Goal: Task Accomplishment & Management: Manage account settings

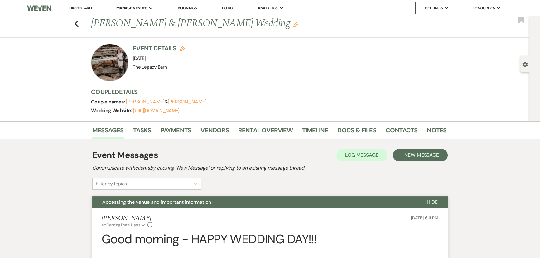
click at [79, 9] on link "Dashboard" at bounding box center [80, 7] width 22 height 5
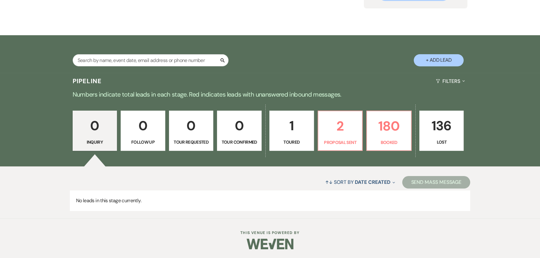
scroll to position [83, 0]
click at [384, 140] on p "Booked" at bounding box center [389, 142] width 37 height 7
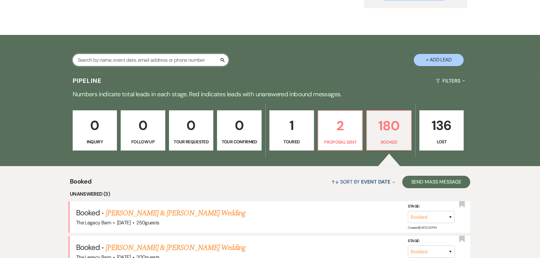
click at [90, 60] on input "text" at bounding box center [151, 60] width 156 height 12
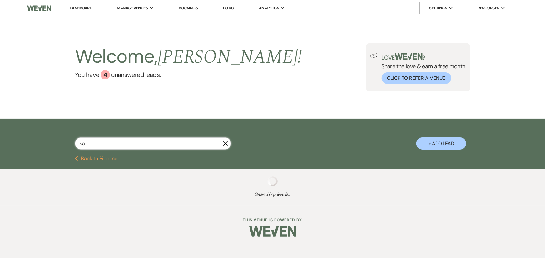
type input "val"
select select "8"
select select "5"
select select "8"
select select "5"
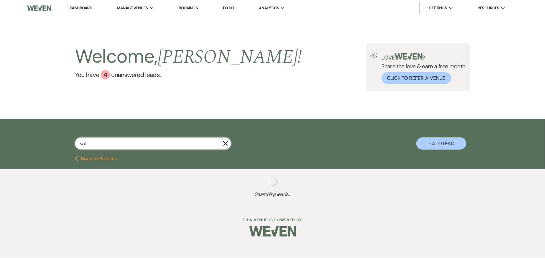
select select "8"
select select "5"
select select "8"
select select "5"
select select "8"
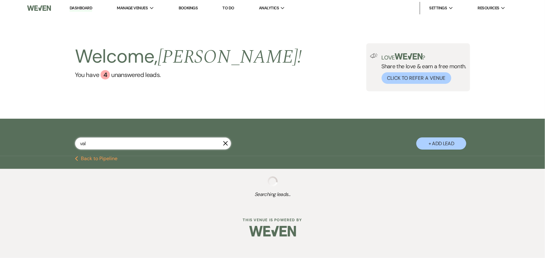
select select "5"
select select "8"
select select "5"
select select "8"
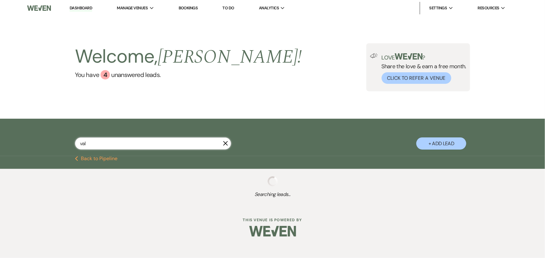
select select "8"
select select "5"
select select "8"
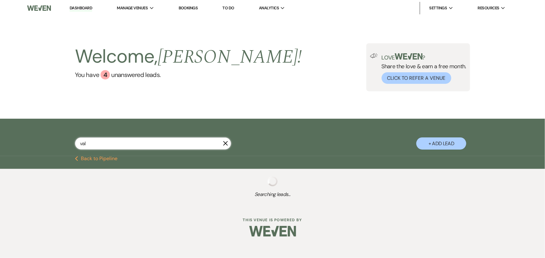
select select "5"
select select "8"
select select "11"
select select "8"
select select "5"
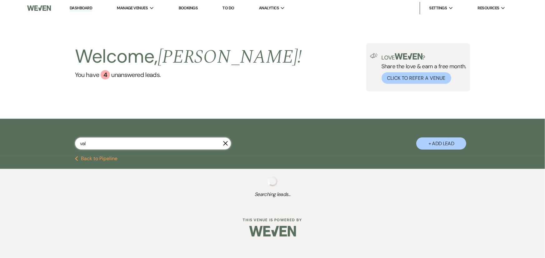
select select "8"
select select "6"
select select "8"
select select "5"
select select "8"
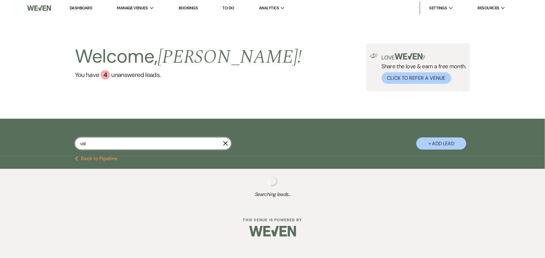
select select "5"
select select "8"
select select "6"
select select "8"
select select "11"
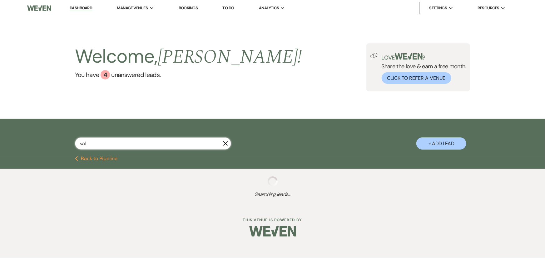
select select "8"
select select "3"
select select "8"
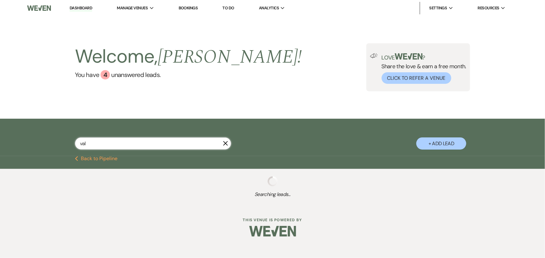
select select "8"
select select "5"
select select "8"
select select "5"
select select "8"
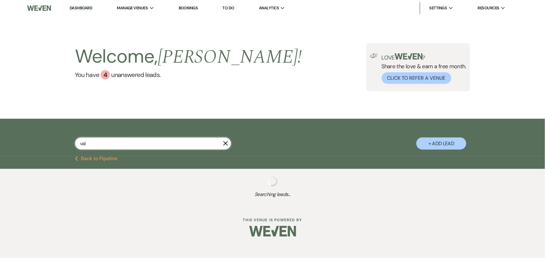
select select "1"
select select "8"
select select "5"
select select "8"
select select "11"
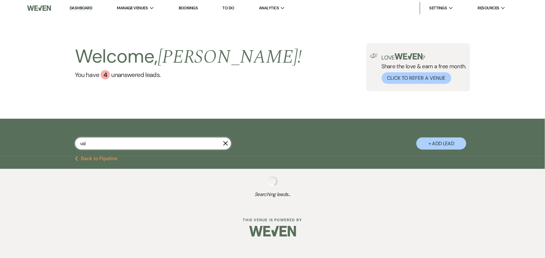
select select "8"
select select "11"
select select "8"
select select "1"
select select "8"
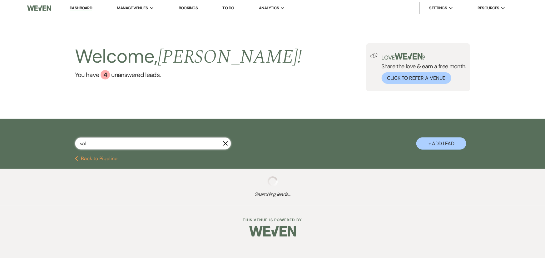
select select "5"
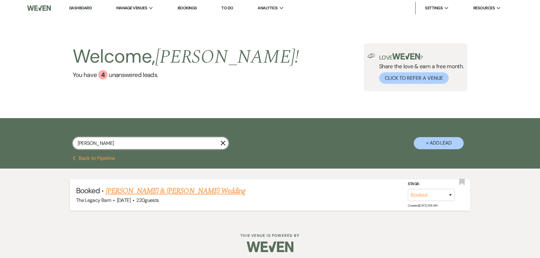
type input "[PERSON_NAME]"
click at [127, 192] on link "[PERSON_NAME] & [PERSON_NAME] Wedding" at bounding box center [176, 191] width 140 height 11
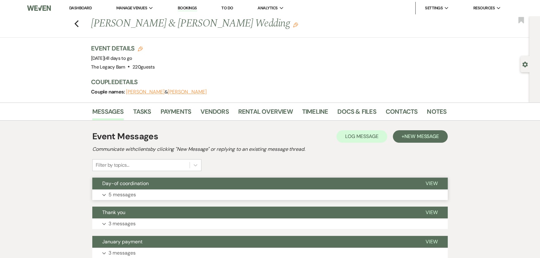
click at [130, 184] on span "Day-of coordination" at bounding box center [125, 183] width 46 height 7
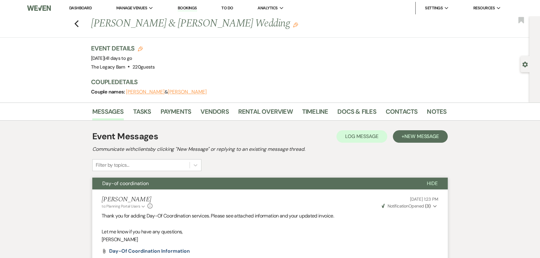
click at [146, 93] on button "[PERSON_NAME]" at bounding box center [145, 92] width 39 height 5
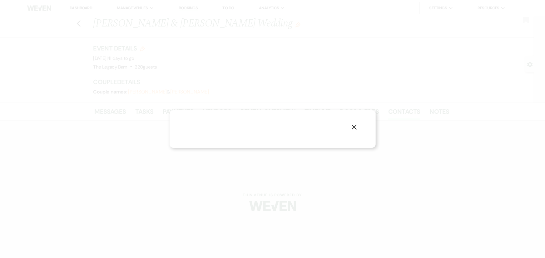
select select "1"
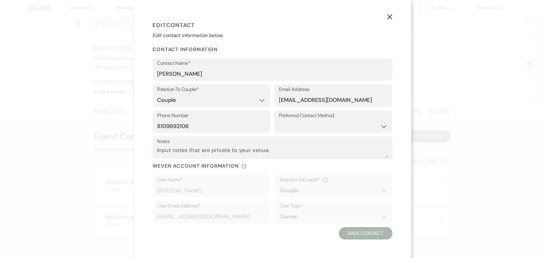
click at [389, 18] on icon "X" at bounding box center [390, 17] width 6 height 6
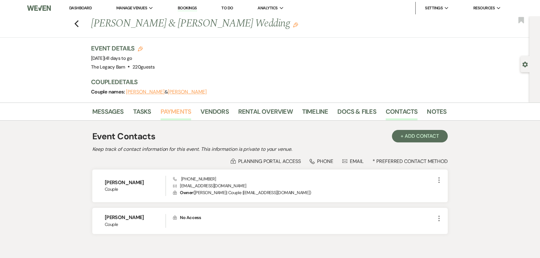
click at [167, 115] on link "Payments" at bounding box center [176, 114] width 31 height 14
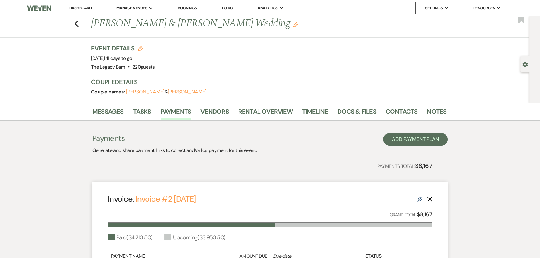
click at [78, 8] on link "Dashboard" at bounding box center [80, 7] width 22 height 5
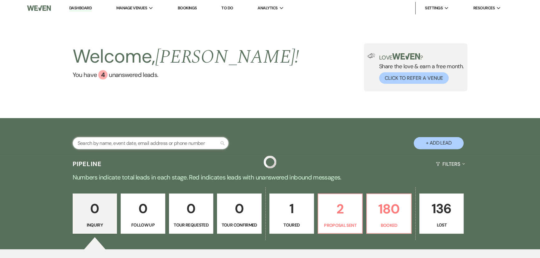
click at [101, 146] on input "text" at bounding box center [151, 143] width 156 height 12
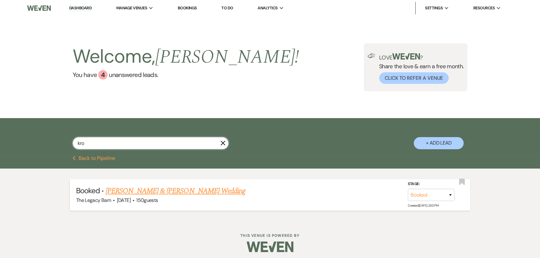
type input "kro"
click at [164, 187] on link "[PERSON_NAME] & [PERSON_NAME] Wedding" at bounding box center [176, 191] width 140 height 11
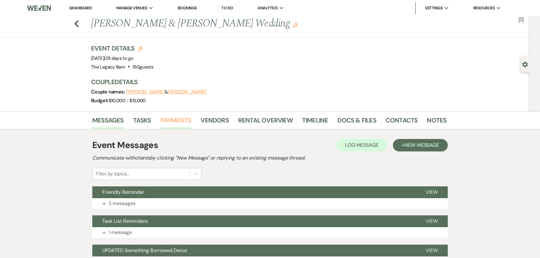
click at [185, 121] on link "Payments" at bounding box center [176, 122] width 31 height 14
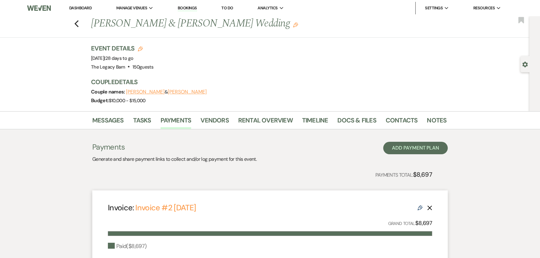
click at [173, 91] on button "[PERSON_NAME]" at bounding box center [187, 92] width 39 height 5
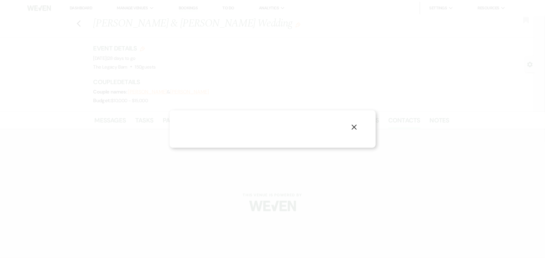
select select "1"
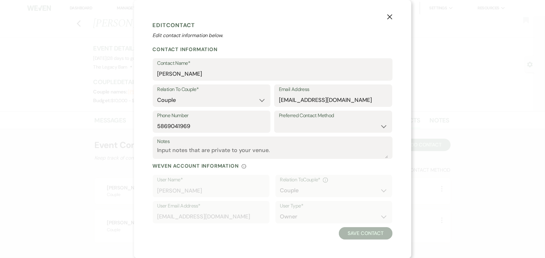
click at [388, 18] on icon "X" at bounding box center [390, 17] width 6 height 6
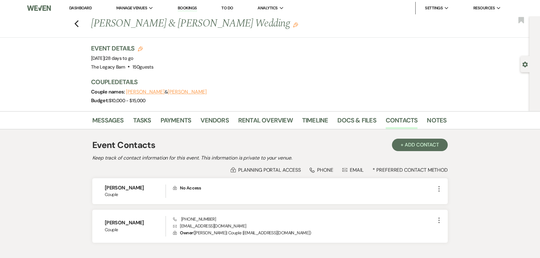
click at [144, 92] on button "[PERSON_NAME]" at bounding box center [145, 92] width 39 height 5
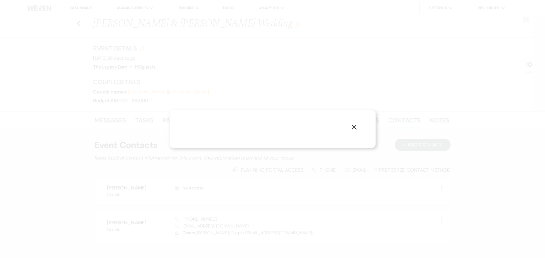
select select "1"
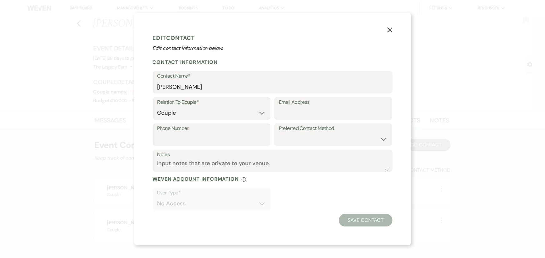
click at [390, 28] on icon "X" at bounding box center [390, 30] width 6 height 6
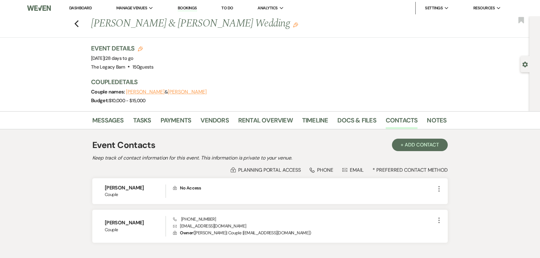
click at [77, 9] on link "Dashboard" at bounding box center [80, 7] width 22 height 5
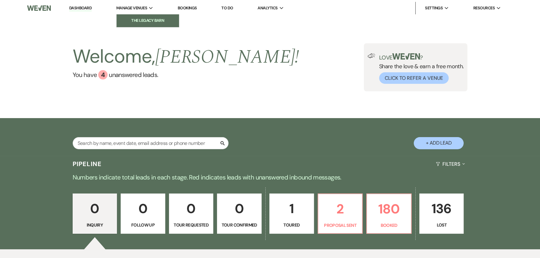
click at [139, 18] on li "The Legacy Barn" at bounding box center [148, 20] width 56 height 6
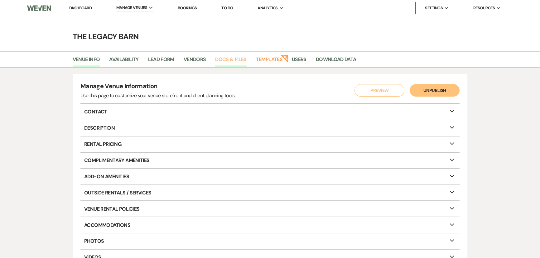
click at [223, 58] on link "Docs & Files" at bounding box center [230, 62] width 31 height 12
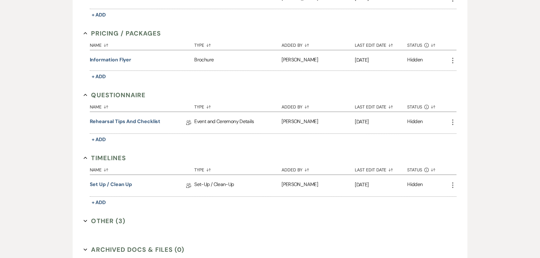
scroll to position [681, 0]
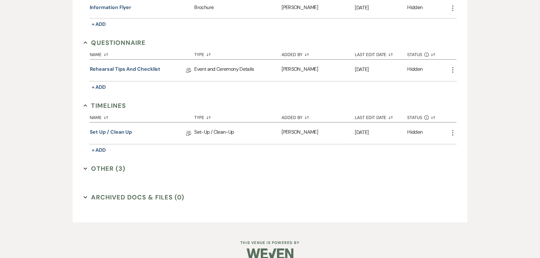
click at [110, 164] on button "Other (3) Expand" at bounding box center [105, 168] width 42 height 9
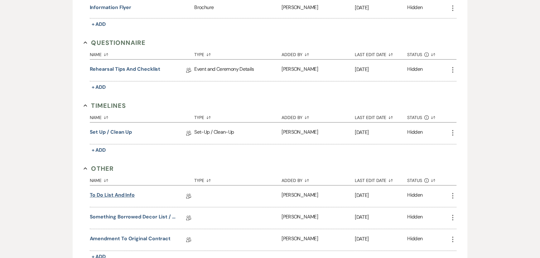
click at [115, 193] on link "To Do List and Info" at bounding box center [112, 197] width 45 height 10
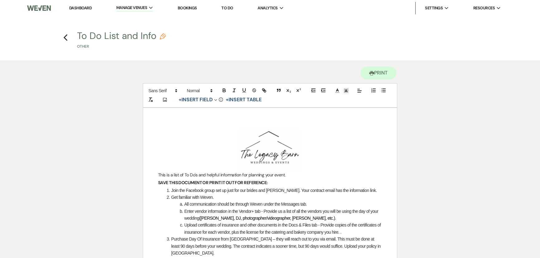
click at [87, 7] on link "Dashboard" at bounding box center [80, 7] width 22 height 5
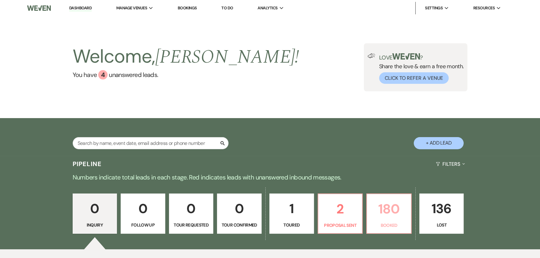
click at [387, 213] on p "180" at bounding box center [389, 209] width 37 height 21
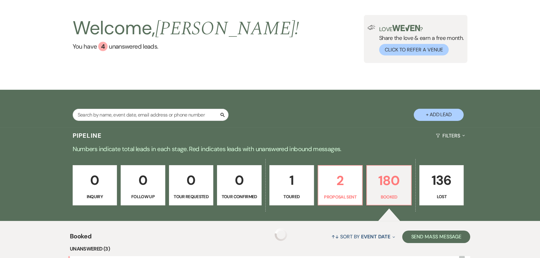
scroll to position [142, 0]
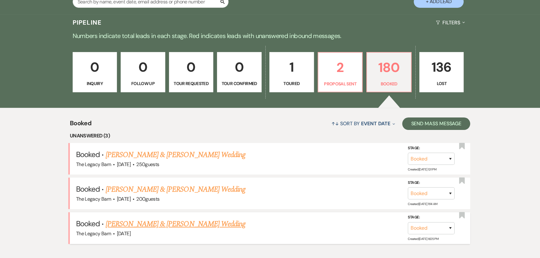
click at [166, 223] on link "[PERSON_NAME] & [PERSON_NAME] Wedding" at bounding box center [176, 224] width 140 height 11
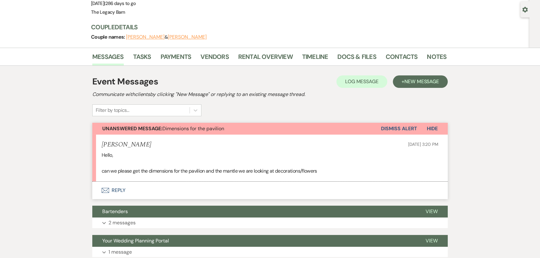
scroll to position [132, 0]
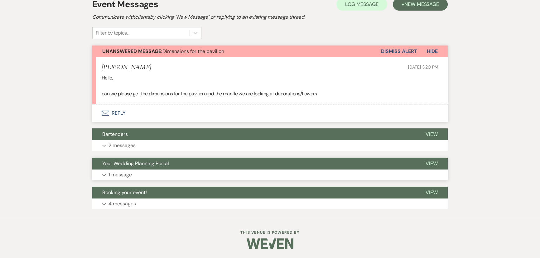
click at [130, 163] on span "Your Wedding Planning Portal" at bounding box center [135, 163] width 67 height 7
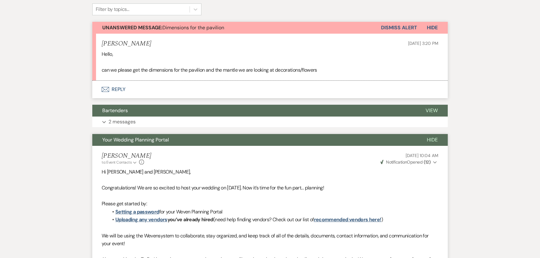
scroll to position [47, 0]
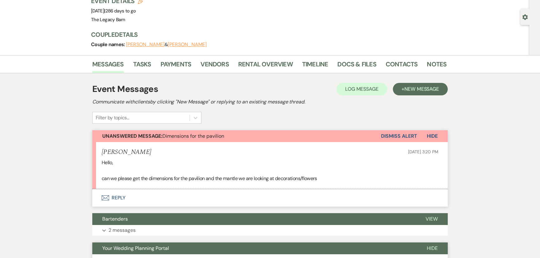
click at [120, 196] on button "Envelope Reply" at bounding box center [270, 197] width 356 height 17
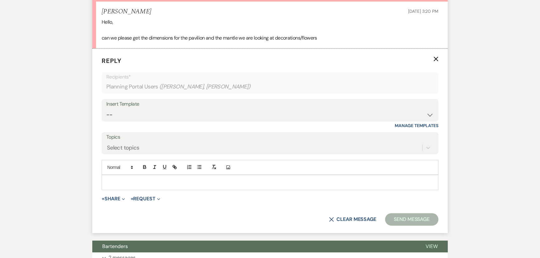
scroll to position [200, 0]
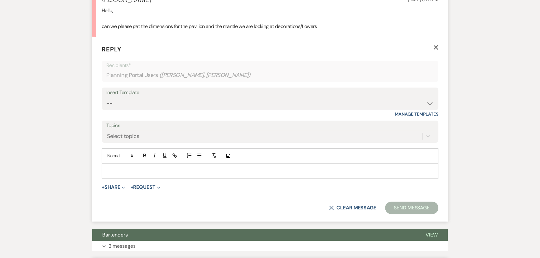
click at [116, 173] on p at bounding box center [270, 171] width 327 height 7
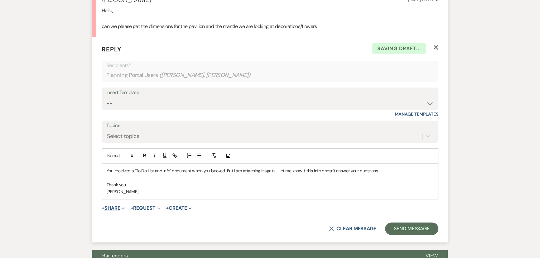
click at [111, 207] on button "+ Share Expand" at bounding box center [113, 208] width 23 height 5
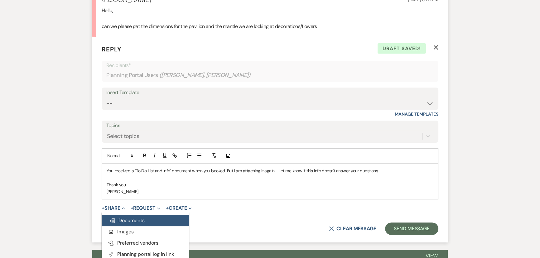
click at [128, 220] on span "Doc Upload Documents" at bounding box center [127, 221] width 36 height 7
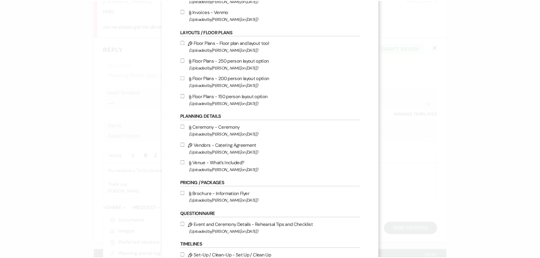
scroll to position [340, 0]
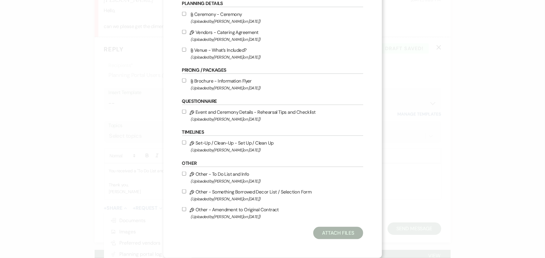
drag, startPoint x: 181, startPoint y: 174, endPoint x: 186, endPoint y: 176, distance: 5.6
click at [182, 174] on input "Pencil Other - To Do List and Info (Uploaded by [PERSON_NAME] on [DATE] )" at bounding box center [184, 174] width 4 height 4
checkbox input "true"
click at [332, 231] on button "Attach Files" at bounding box center [338, 233] width 50 height 12
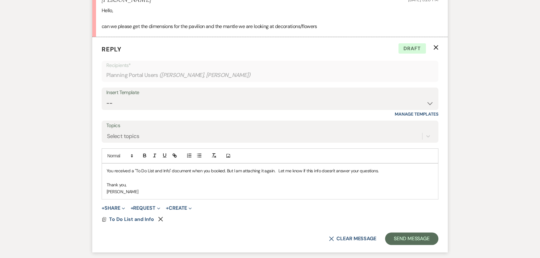
click at [192, 170] on p "You received a "To Do List and Info" document when you booked. But I am attachi…" at bounding box center [270, 171] width 327 height 7
click at [404, 236] on button "Send Message" at bounding box center [411, 239] width 53 height 12
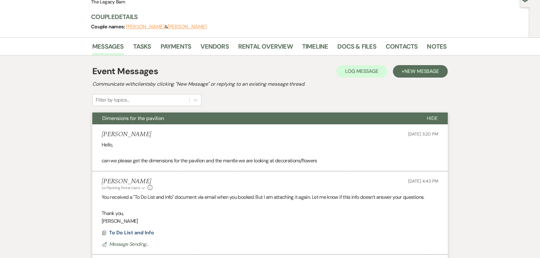
scroll to position [0, 0]
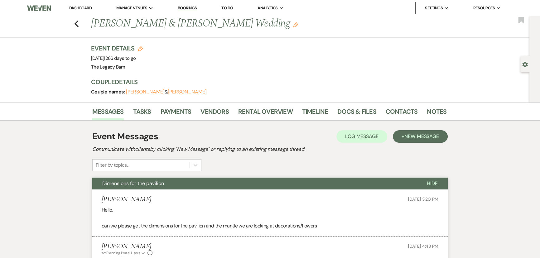
click at [88, 9] on link "Dashboard" at bounding box center [80, 7] width 22 height 5
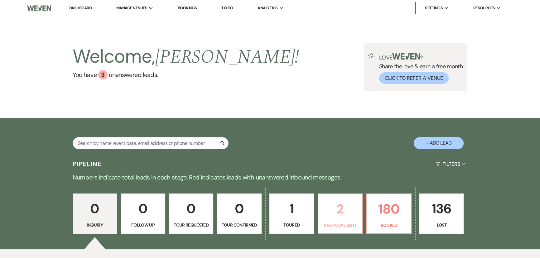
click at [342, 212] on p "2" at bounding box center [340, 209] width 37 height 21
select select "6"
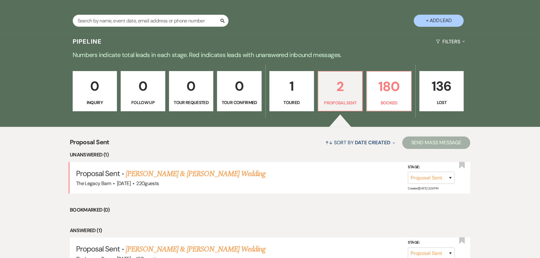
scroll to position [184, 0]
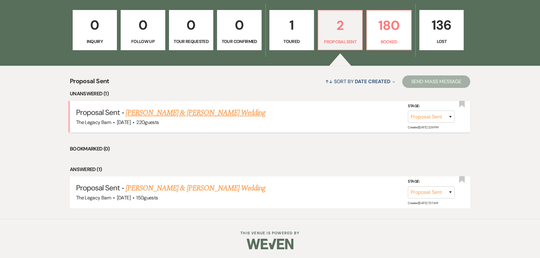
click at [200, 112] on link "[PERSON_NAME] & [PERSON_NAME] Wedding" at bounding box center [196, 112] width 140 height 11
select select "6"
select select "17"
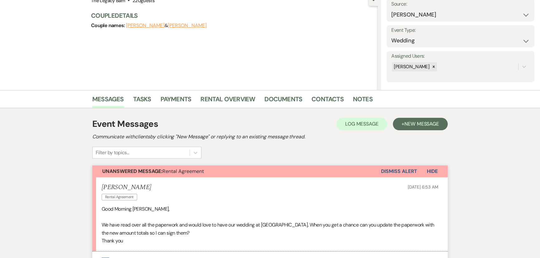
scroll to position [170, 0]
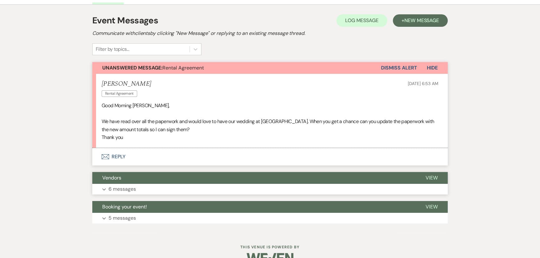
click at [120, 172] on button "Vendors" at bounding box center [254, 178] width 324 height 12
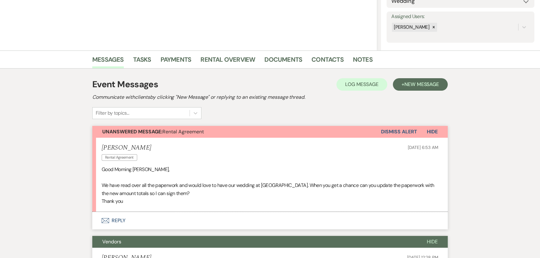
scroll to position [0, 0]
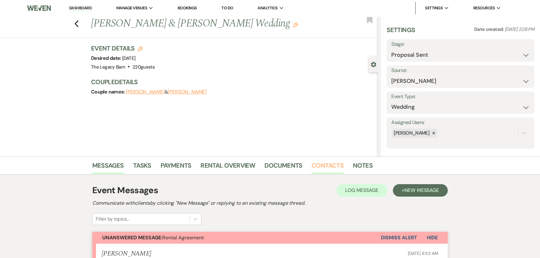
click at [324, 166] on link "Contacts" at bounding box center [328, 168] width 32 height 14
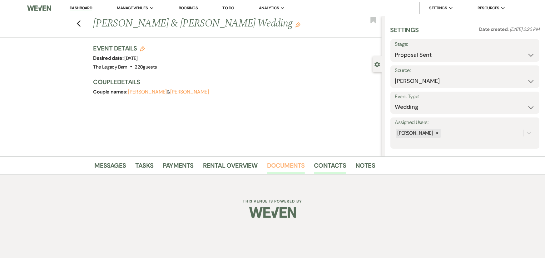
click at [279, 167] on link "Documents" at bounding box center [286, 168] width 38 height 14
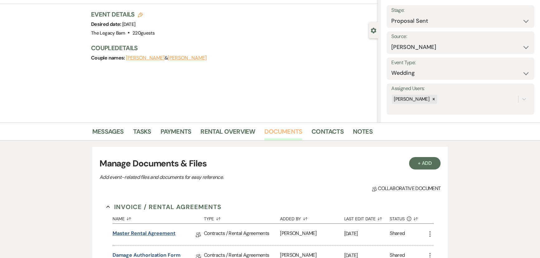
scroll to position [28, 0]
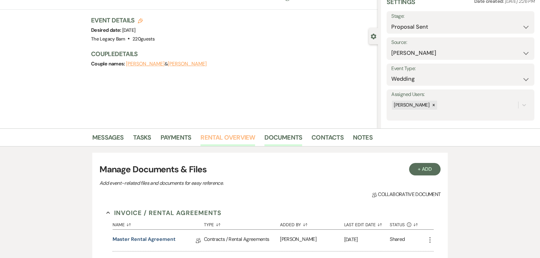
click at [215, 139] on link "Rental Overview" at bounding box center [228, 140] width 55 height 14
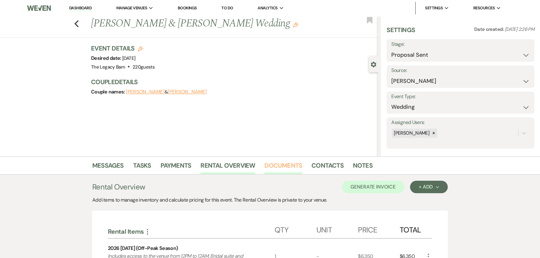
click at [285, 169] on link "Documents" at bounding box center [284, 168] width 38 height 14
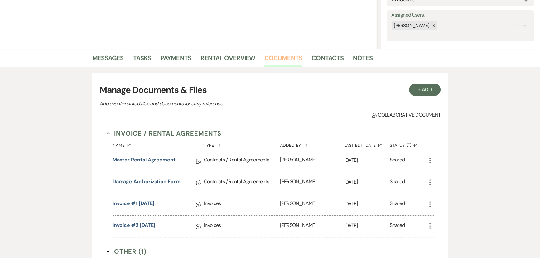
scroll to position [179, 0]
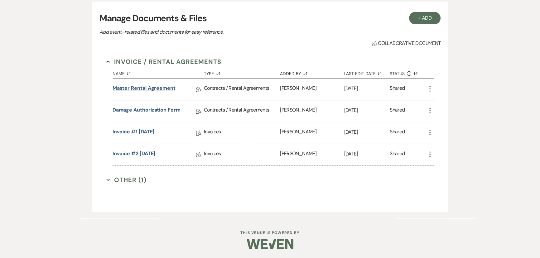
click at [126, 87] on link "Master Rental Agreement" at bounding box center [144, 90] width 63 height 10
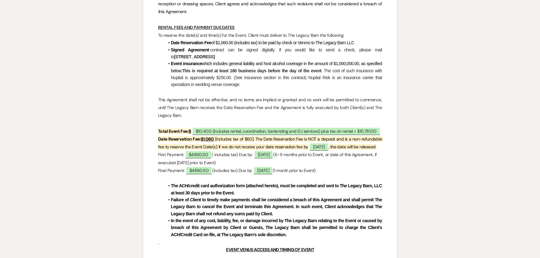
scroll to position [397, 0]
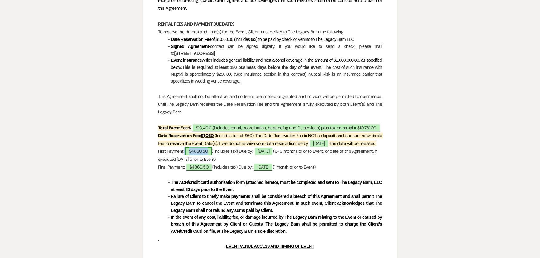
click at [191, 152] on span "$4860.50" at bounding box center [198, 151] width 27 height 8
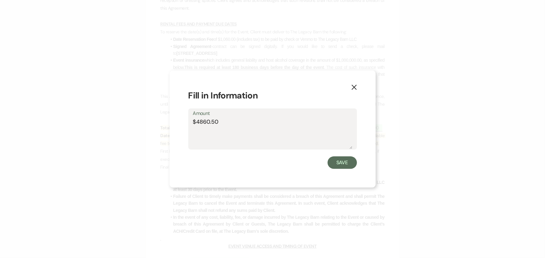
drag, startPoint x: 220, startPoint y: 121, endPoint x: 174, endPoint y: 125, distance: 46.1
click at [175, 125] on div "X Fill in Information Amount $4860.50 Save" at bounding box center [272, 130] width 206 height 118
type textarea "$3560.50"
click at [343, 164] on button "Save" at bounding box center [341, 163] width 29 height 12
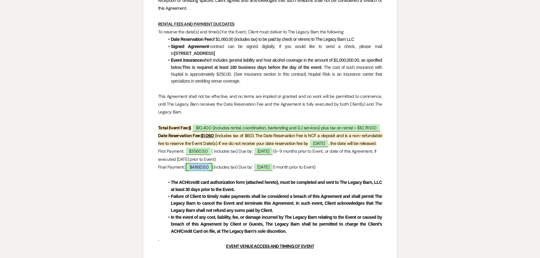
click at [192, 166] on span "$4860.50" at bounding box center [199, 167] width 27 height 8
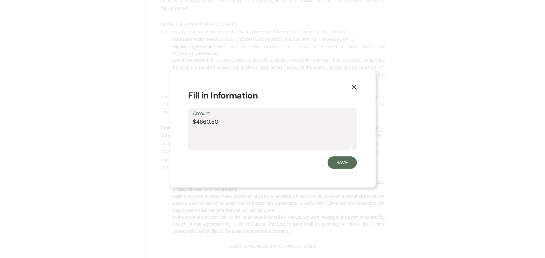
drag, startPoint x: 209, startPoint y: 122, endPoint x: 195, endPoint y: 126, distance: 14.8
click at [195, 126] on textarea "$4860.50" at bounding box center [272, 133] width 159 height 31
type textarea "$3560.50"
click at [332, 160] on button "Save" at bounding box center [341, 163] width 29 height 12
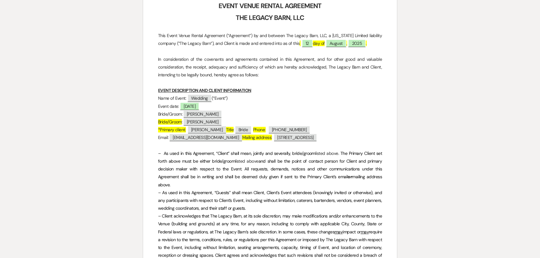
scroll to position [0, 0]
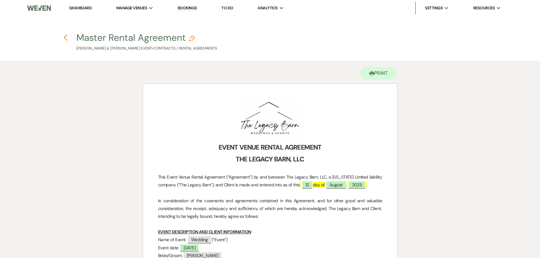
click at [65, 37] on use "button" at bounding box center [65, 37] width 4 height 7
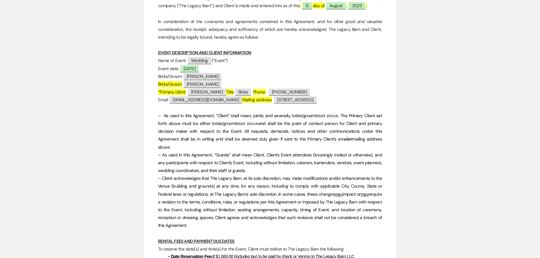
select select "6"
select select "17"
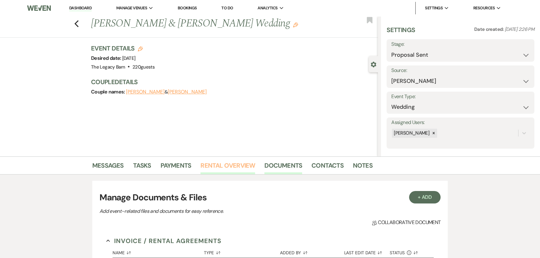
click at [224, 168] on link "Rental Overview" at bounding box center [228, 168] width 55 height 14
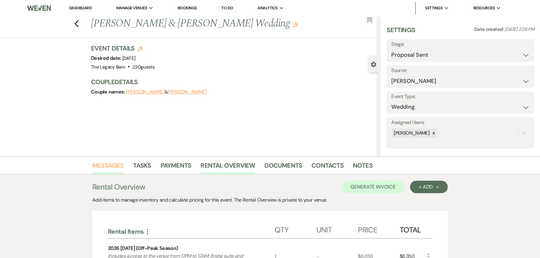
click at [111, 166] on link "Messages" at bounding box center [108, 168] width 32 height 14
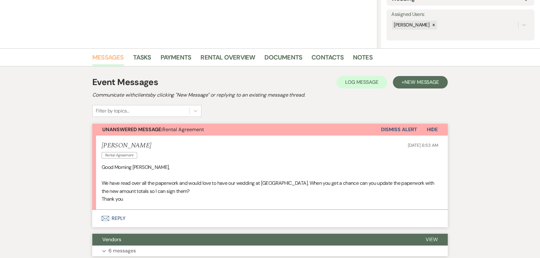
scroll to position [184, 0]
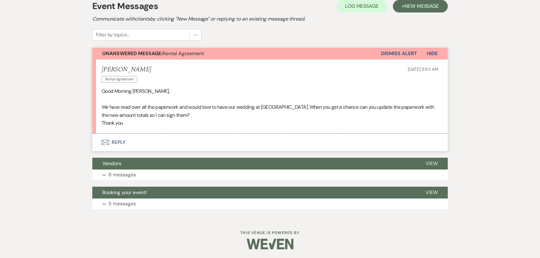
click at [117, 141] on button "Envelope Reply" at bounding box center [270, 142] width 356 height 17
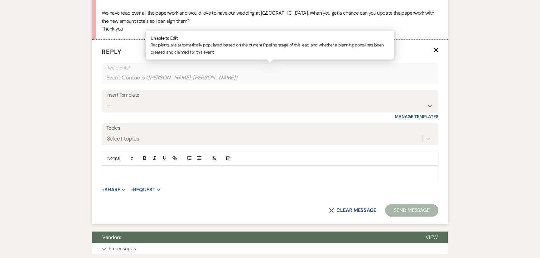
scroll to position [281, 0]
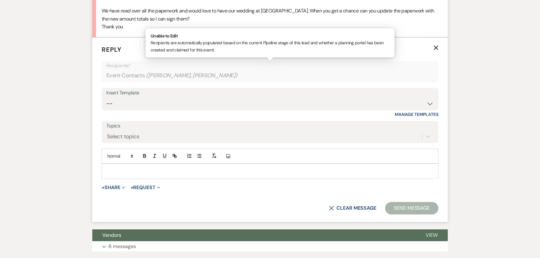
click at [117, 172] on p at bounding box center [270, 171] width 327 height 7
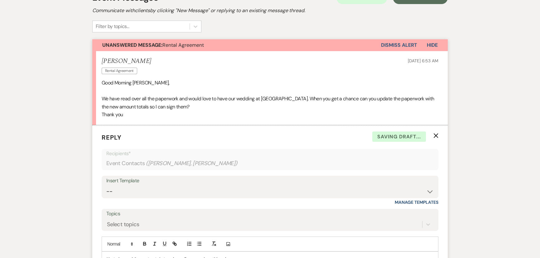
scroll to position [111, 0]
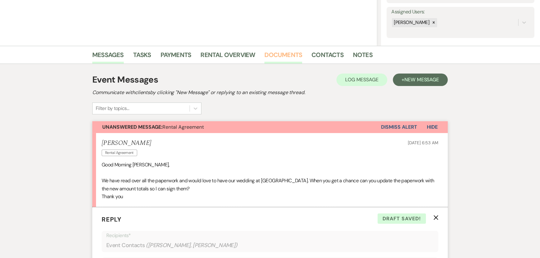
click at [276, 55] on link "Documents" at bounding box center [284, 57] width 38 height 14
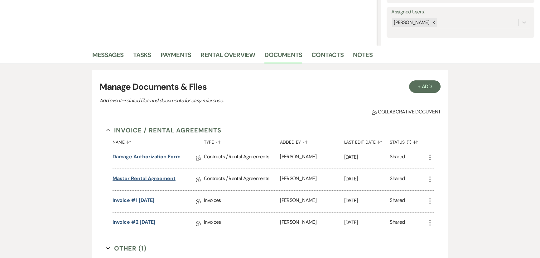
click at [123, 178] on link "Master Rental Agreement" at bounding box center [144, 180] width 63 height 10
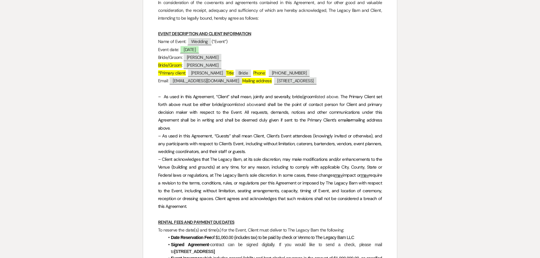
scroll to position [340, 0]
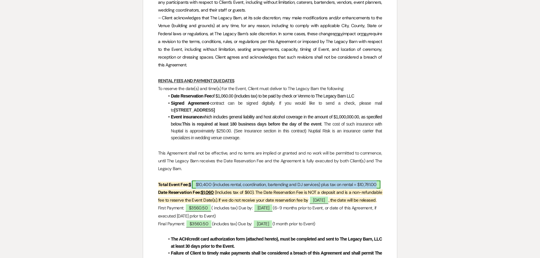
click at [244, 186] on span "$10,400 (includes rental, coordination, bartending and DJ services) plus tax on…" at bounding box center [286, 185] width 188 height 8
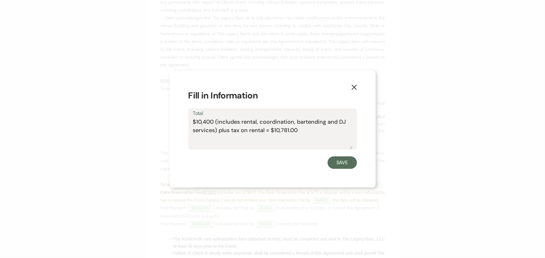
click at [260, 122] on textarea "$10,400 (includes rental, coordination, bartending and DJ services) plus tax on…" at bounding box center [272, 133] width 159 height 31
click at [290, 122] on textarea "$10,400 (includes rental, bartending and DJ services) plus tax on rental = $10,…" at bounding box center [272, 133] width 159 height 31
click at [200, 123] on textarea "$10,400 (includes rental, bartending) plus tax on rental = $10,781.00" at bounding box center [272, 133] width 159 height 31
type textarea "$7800(includes rental, bartending) plus tax on rental = $8,181.00"
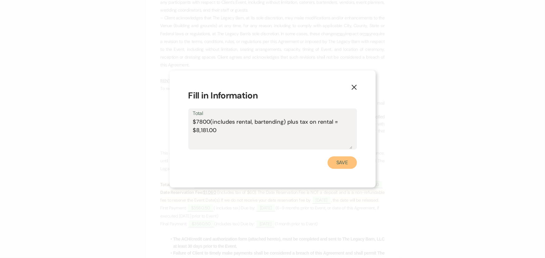
click at [336, 162] on button "Save" at bounding box center [341, 163] width 29 height 12
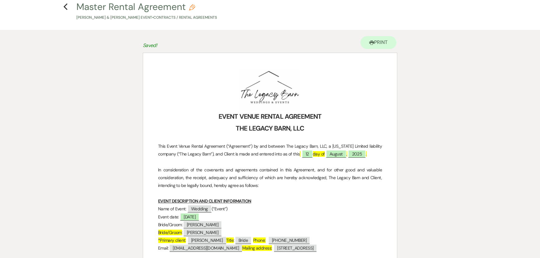
scroll to position [0, 0]
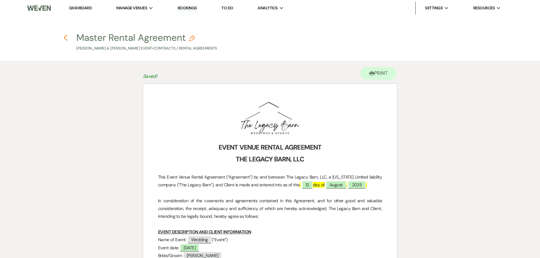
click at [67, 38] on icon "Previous" at bounding box center [65, 37] width 5 height 7
select select "6"
select select "17"
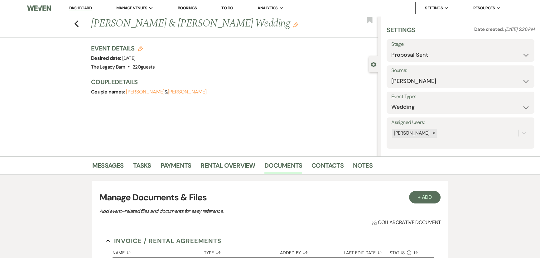
scroll to position [111, 0]
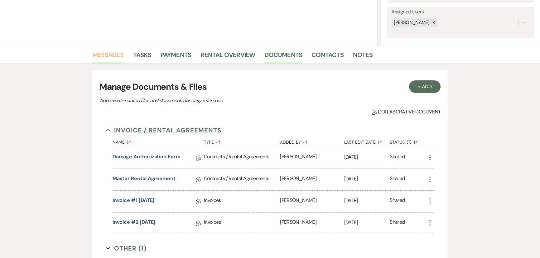
click at [102, 58] on link "Messages" at bounding box center [108, 57] width 32 height 14
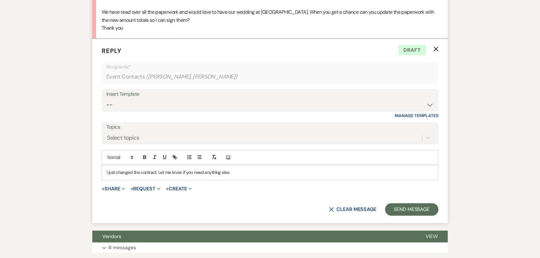
scroll to position [281, 0]
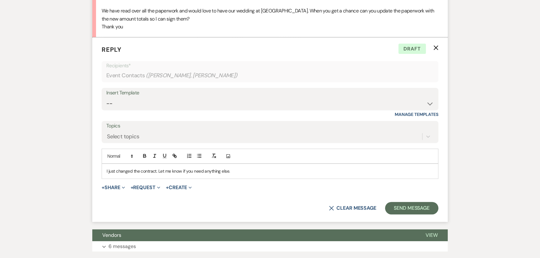
click at [232, 170] on p "I just changed the contract. Let me know if you need anything else." at bounding box center [270, 171] width 327 height 7
click at [158, 171] on p "I just changed the contract. Let me know if you need anything else." at bounding box center [270, 171] width 327 height 7
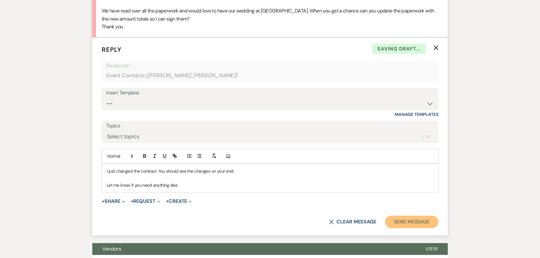
click at [409, 224] on button "Send Message" at bounding box center [411, 222] width 53 height 12
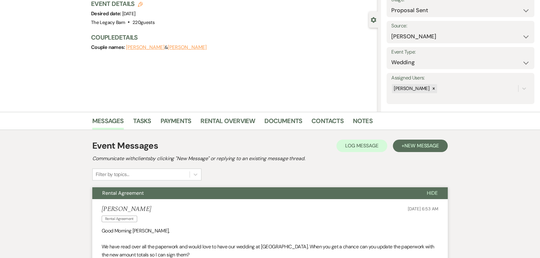
scroll to position [0, 0]
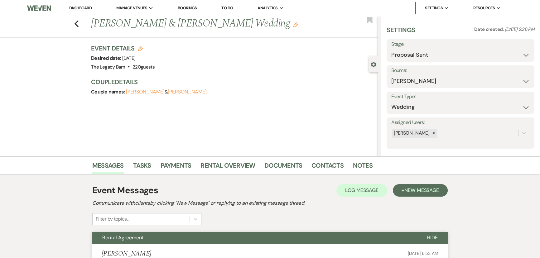
click at [72, 9] on link "Dashboard" at bounding box center [80, 8] width 22 height 6
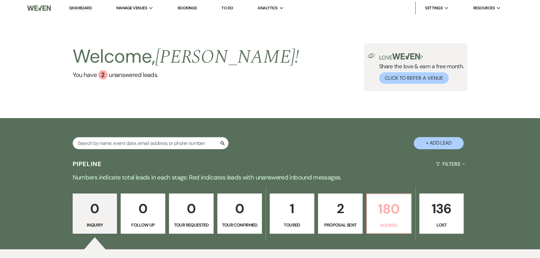
click at [394, 203] on p "180" at bounding box center [389, 209] width 37 height 21
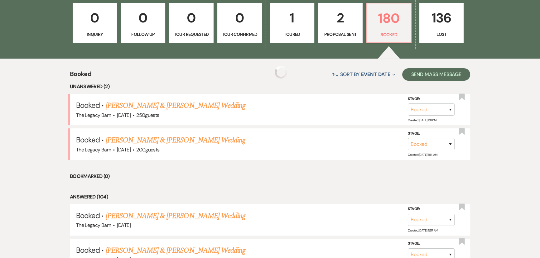
scroll to position [198, 0]
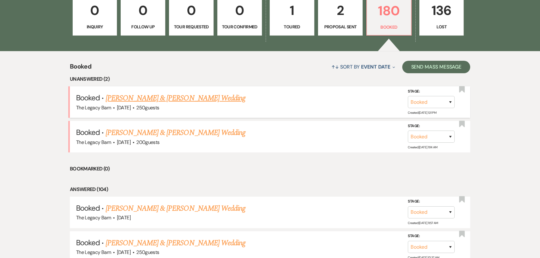
click at [174, 96] on link "[PERSON_NAME] & [PERSON_NAME] Wedding" at bounding box center [176, 98] width 140 height 11
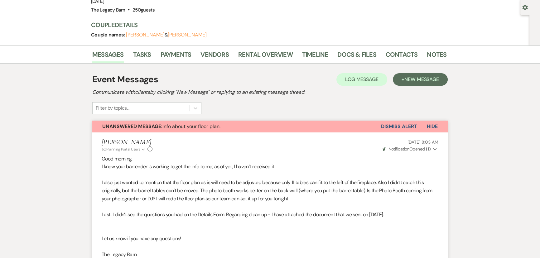
scroll to position [56, 0]
click at [350, 55] on link "Docs & Files" at bounding box center [357, 57] width 39 height 14
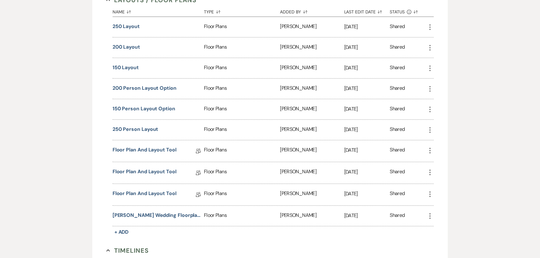
scroll to position [539, 0]
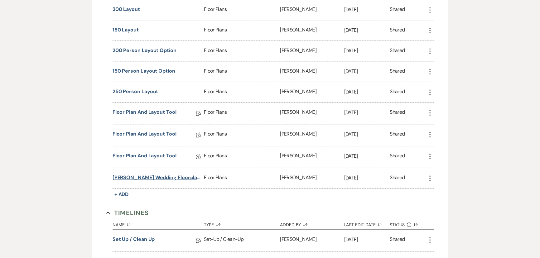
click at [136, 174] on button "[PERSON_NAME] Wedding Floorplans" at bounding box center [157, 177] width 89 height 7
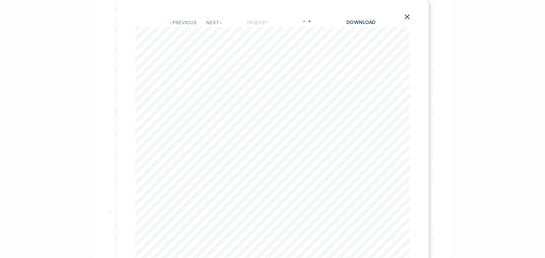
click at [404, 17] on use "button" at bounding box center [406, 16] width 5 height 5
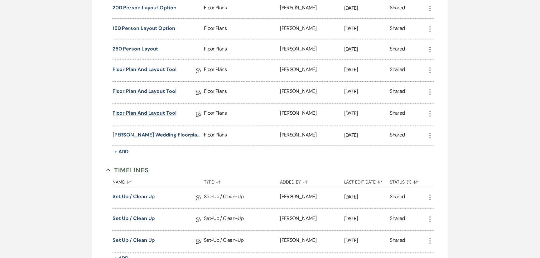
scroll to position [652, 0]
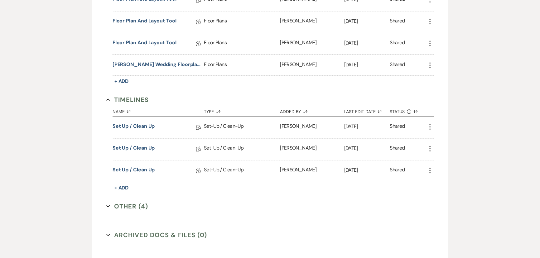
click at [127, 205] on button "Other (4) Expand" at bounding box center [127, 206] width 42 height 9
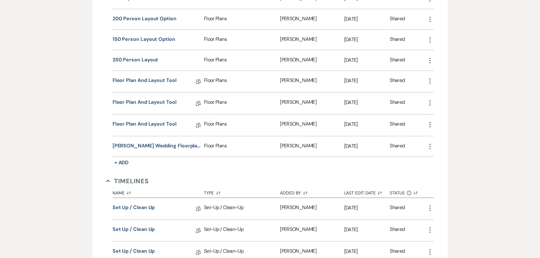
scroll to position [567, 0]
